Goal: Task Accomplishment & Management: Manage account settings

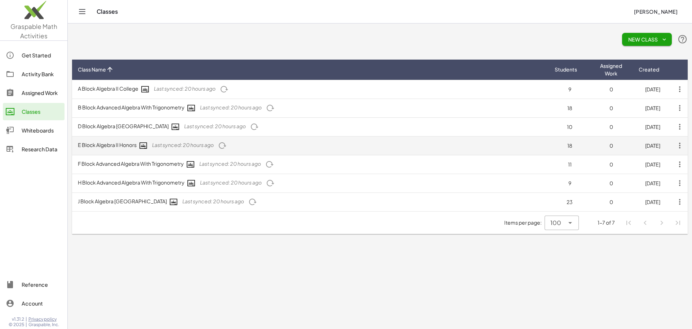
click at [682, 144] on icon "button" at bounding box center [680, 145] width 13 height 13
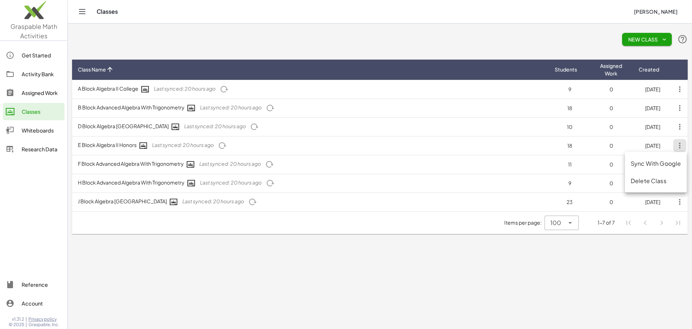
click at [38, 73] on div "Activity Bank" at bounding box center [42, 74] width 40 height 9
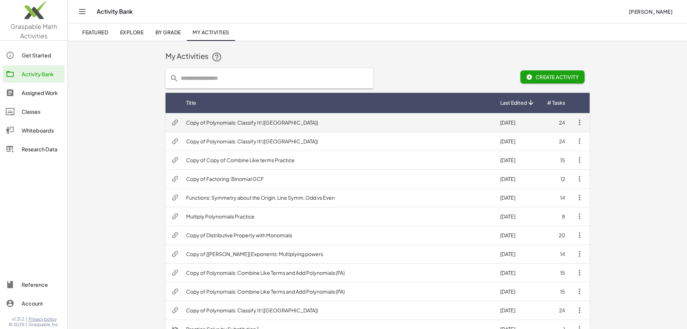
click at [584, 122] on icon "button" at bounding box center [579, 122] width 9 height 9
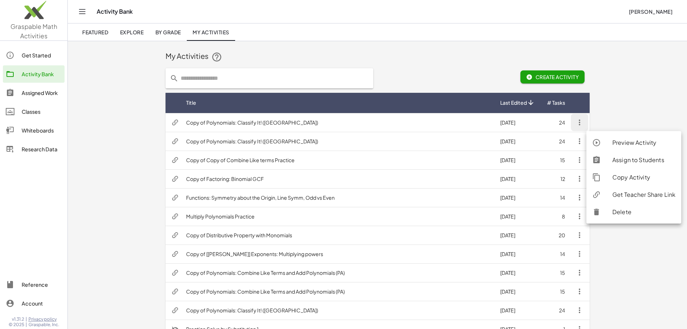
click at [645, 162] on div "Assign to Students" at bounding box center [643, 159] width 63 height 9
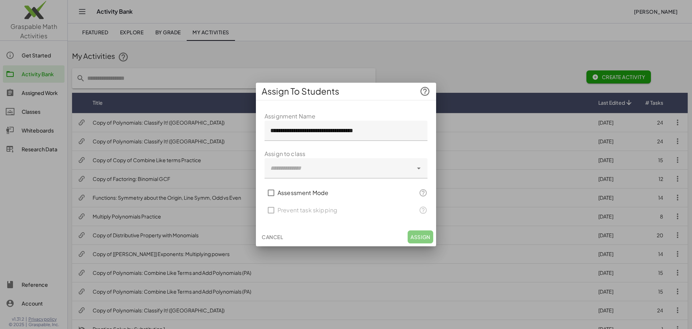
click at [419, 169] on icon at bounding box center [419, 168] width 9 height 9
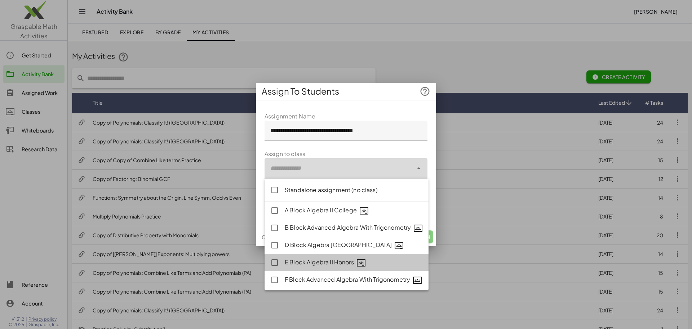
click at [329, 262] on div "E Block Algebra II Honors" at bounding box center [354, 262] width 138 height 9
type input "**********"
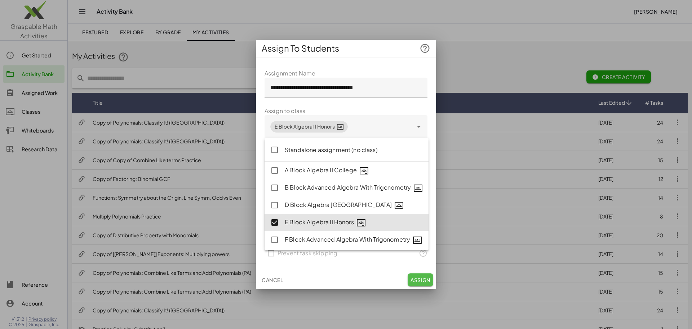
click at [420, 278] on span "Assign" at bounding box center [421, 279] width 20 height 6
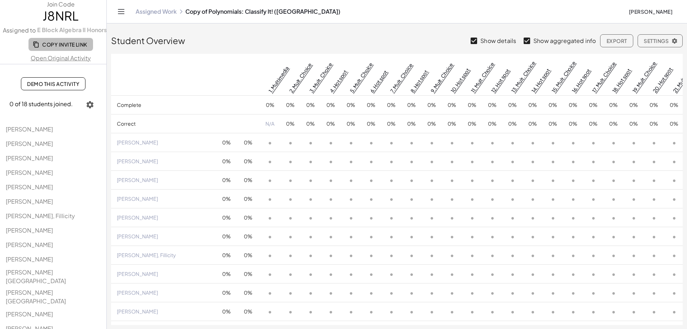
click at [63, 44] on span "Copy Invite Link" at bounding box center [60, 44] width 53 height 6
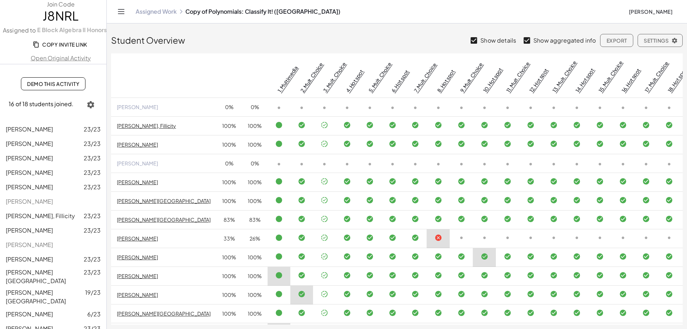
scroll to position [116, 0]
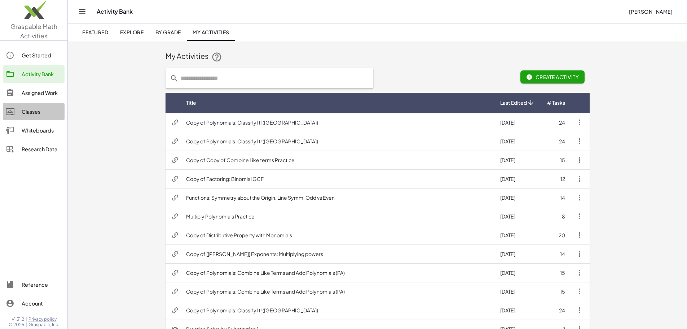
click at [35, 113] on div "Classes" at bounding box center [42, 111] width 40 height 9
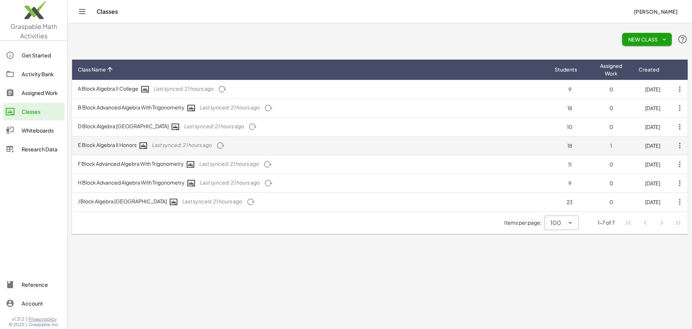
click at [224, 146] on icon "button" at bounding box center [220, 145] width 9 height 9
click at [221, 145] on icon "button" at bounding box center [220, 145] width 9 height 9
click at [680, 145] on icon "button" at bounding box center [680, 145] width 13 height 13
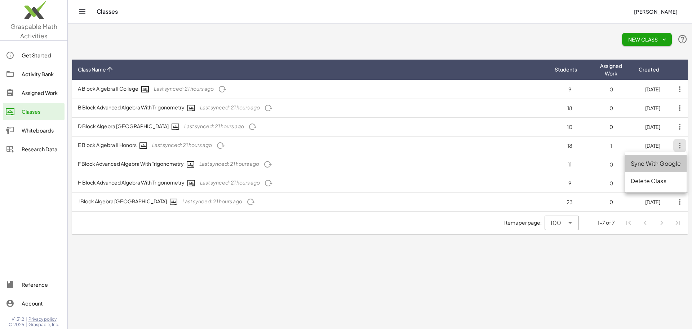
click at [666, 164] on div "Sync With Google" at bounding box center [656, 163] width 50 height 9
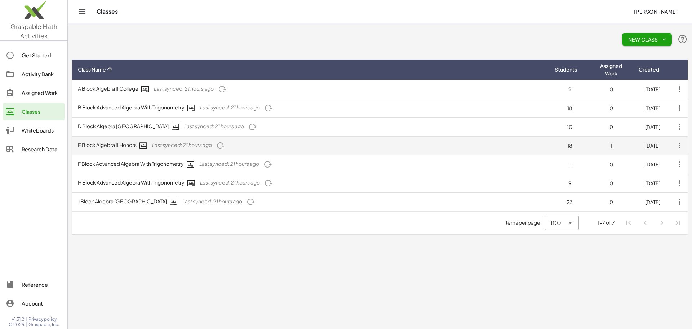
click at [246, 144] on td "E Block Algebra II Honors Last synced: 21 hours ago" at bounding box center [310, 145] width 477 height 19
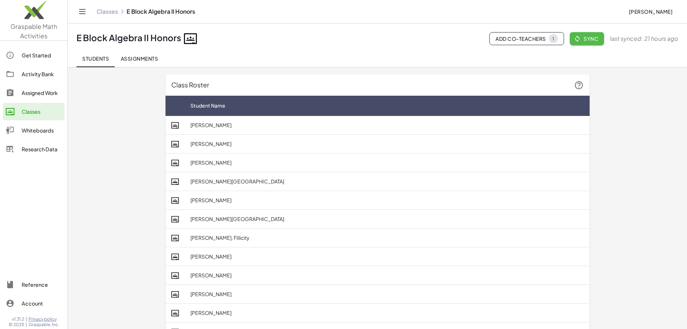
click at [586, 40] on span "Sync" at bounding box center [587, 38] width 23 height 6
click at [563, 60] on div "Students Assignments" at bounding box center [377, 58] width 602 height 17
click at [587, 39] on span "Sync" at bounding box center [587, 38] width 23 height 6
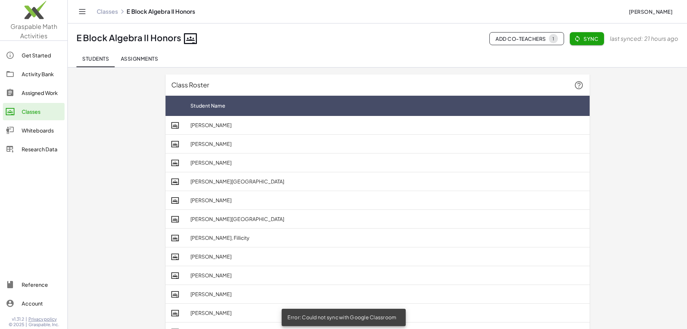
drag, startPoint x: 335, startPoint y: 270, endPoint x: 320, endPoint y: 245, distance: 29.3
click at [335, 269] on td "[PERSON_NAME]" at bounding box center [387, 275] width 405 height 19
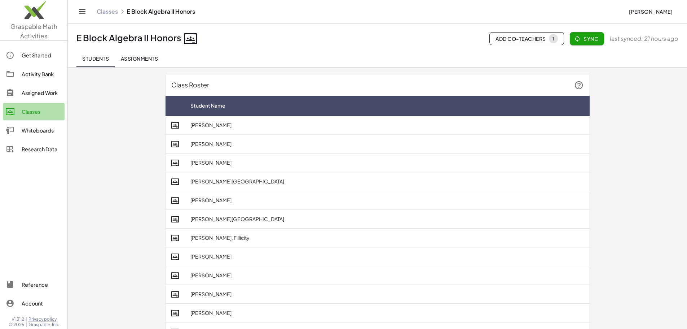
click at [45, 112] on div "Classes" at bounding box center [42, 111] width 40 height 9
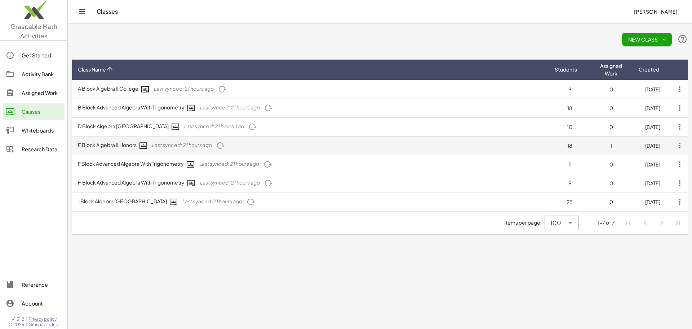
click at [106, 146] on td "E Block Algebra II Honors Last synced: 21 hours ago" at bounding box center [310, 145] width 477 height 19
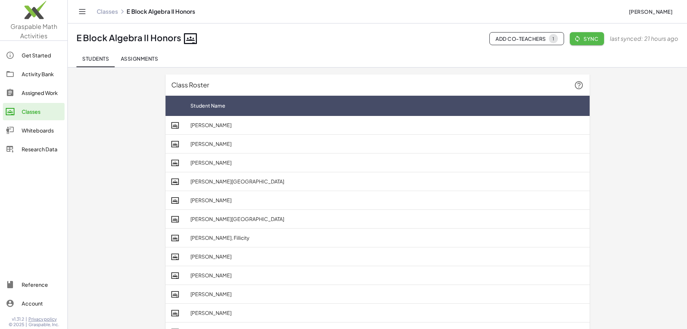
click at [585, 39] on span "Sync" at bounding box center [587, 38] width 23 height 6
click at [105, 58] on span "Students" at bounding box center [95, 58] width 27 height 6
click at [192, 38] on icon at bounding box center [190, 38] width 13 height 13
click at [578, 39] on icon "button" at bounding box center [577, 38] width 6 height 6
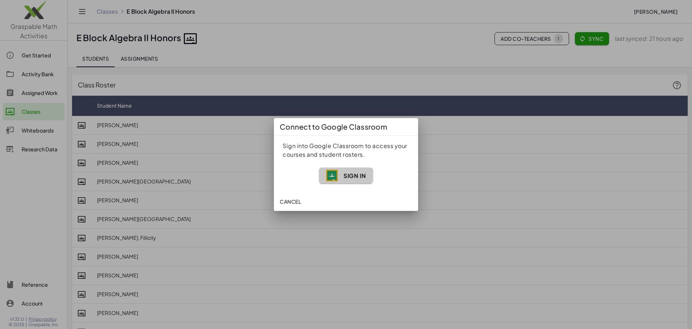
click at [357, 175] on span "Sign In" at bounding box center [355, 176] width 22 height 8
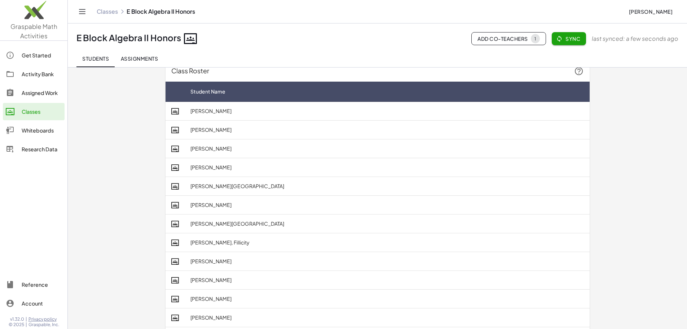
scroll to position [4, 0]
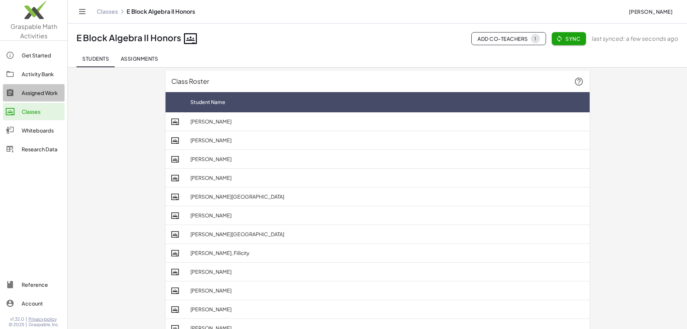
click at [38, 93] on div "Assigned Work" at bounding box center [42, 92] width 40 height 9
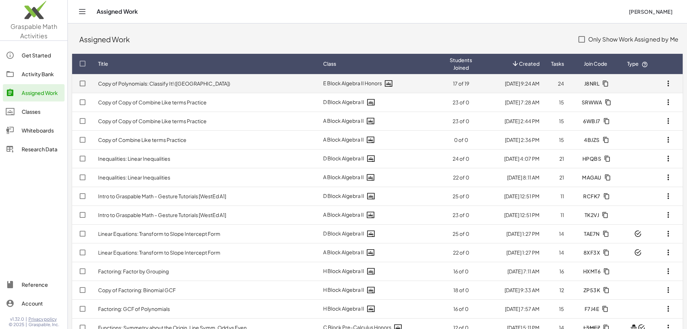
click at [140, 84] on link "Copy of Polynomials: Classify It! ([GEOGRAPHIC_DATA])" at bounding box center [164, 83] width 132 height 6
